Goal: Transaction & Acquisition: Purchase product/service

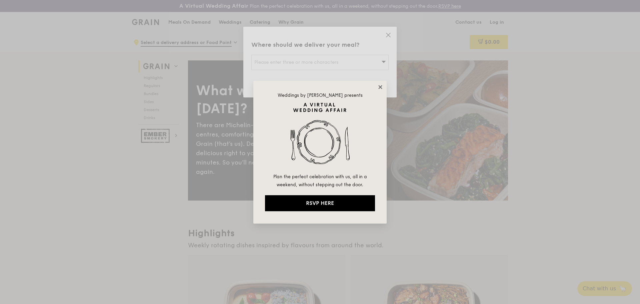
click at [379, 86] on icon at bounding box center [380, 87] width 4 height 4
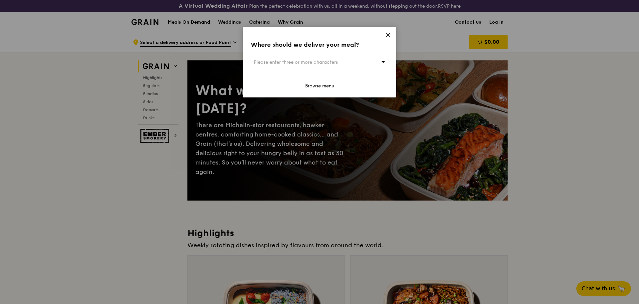
click at [387, 38] on icon at bounding box center [388, 35] width 6 height 6
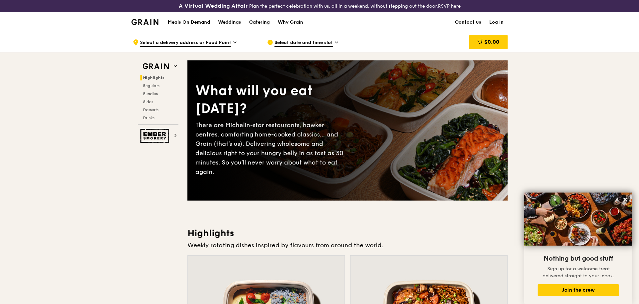
click at [263, 21] on div "Catering" at bounding box center [259, 22] width 21 height 20
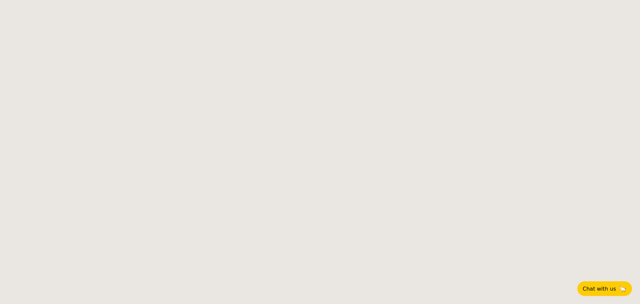
select select
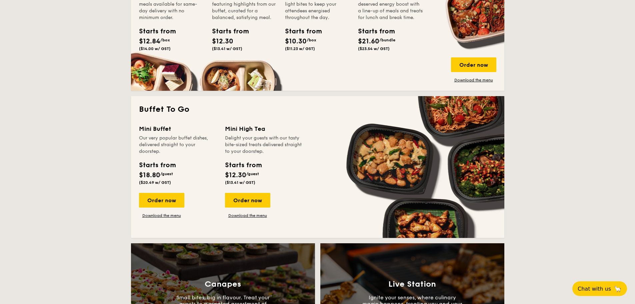
scroll to position [233, 0]
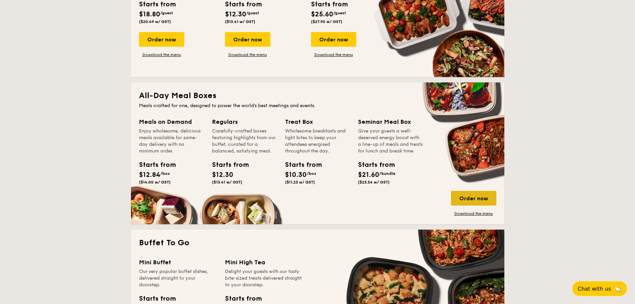
click at [469, 196] on div "Order now" at bounding box center [473, 198] width 45 height 15
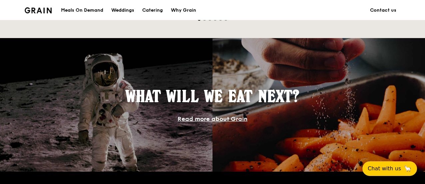
scroll to position [723, 0]
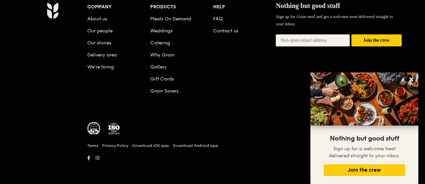
click at [291, 39] on input "email" at bounding box center [313, 40] width 74 height 12
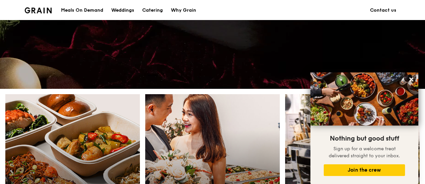
scroll to position [0, 0]
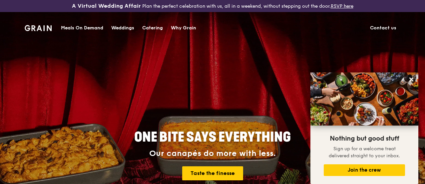
click at [47, 27] on img at bounding box center [38, 28] width 27 height 6
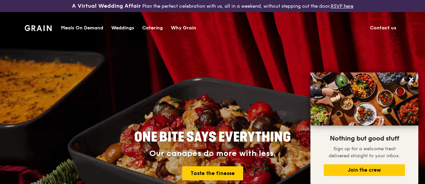
click at [41, 27] on img at bounding box center [38, 28] width 27 height 6
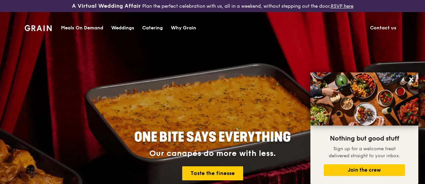
click at [52, 30] on div "Meals On Demand Weddings Catering Why Grain Contact us" at bounding box center [213, 28] width 376 height 20
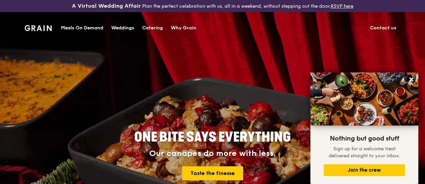
click at [37, 26] on img at bounding box center [38, 28] width 27 height 6
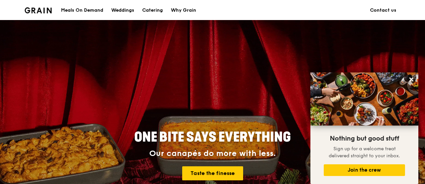
scroll to position [33, 0]
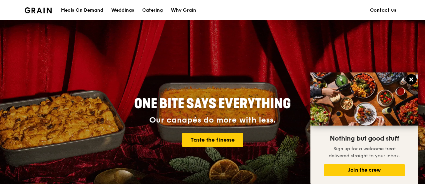
click at [413, 78] on icon at bounding box center [412, 79] width 4 height 4
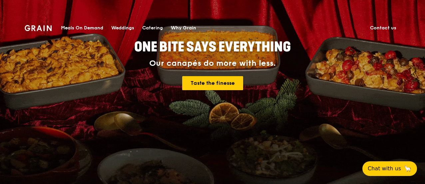
scroll to position [0, 0]
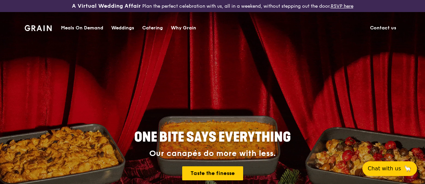
click at [81, 28] on div "Meals On Demand" at bounding box center [82, 28] width 42 height 20
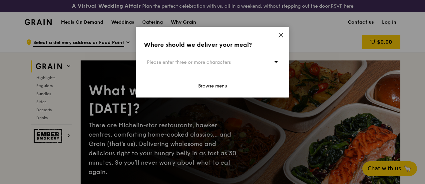
click at [285, 35] on div "Where should we deliver your meal? Please enter three or more characters Browse…" at bounding box center [212, 62] width 153 height 71
click at [282, 35] on icon at bounding box center [281, 35] width 6 height 6
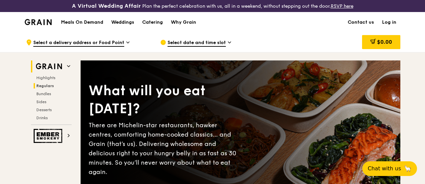
click at [45, 88] on span "Regulars" at bounding box center [45, 85] width 18 height 5
click at [161, 26] on div "Catering" at bounding box center [152, 22] width 21 height 20
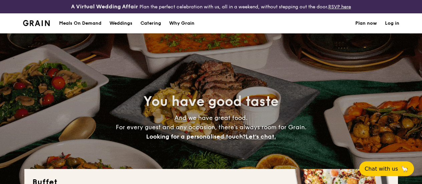
select select
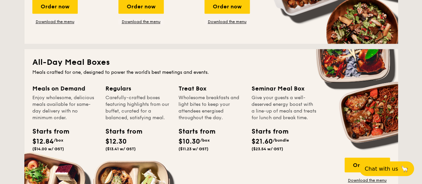
scroll to position [333, 0]
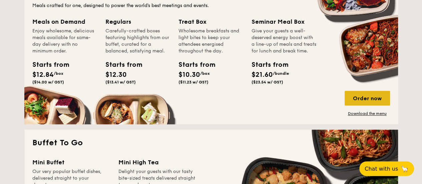
click at [371, 105] on div "Order now" at bounding box center [366, 98] width 45 height 15
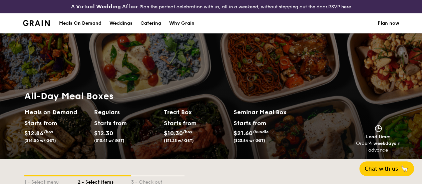
scroll to position [100, 0]
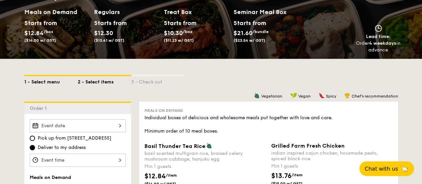
click at [39, 85] on div "1 - Select menu" at bounding box center [50, 80] width 53 height 9
select select
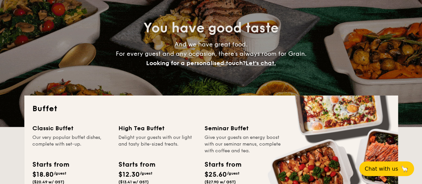
scroll to position [140, 0]
